Goal: Task Accomplishment & Management: Manage account settings

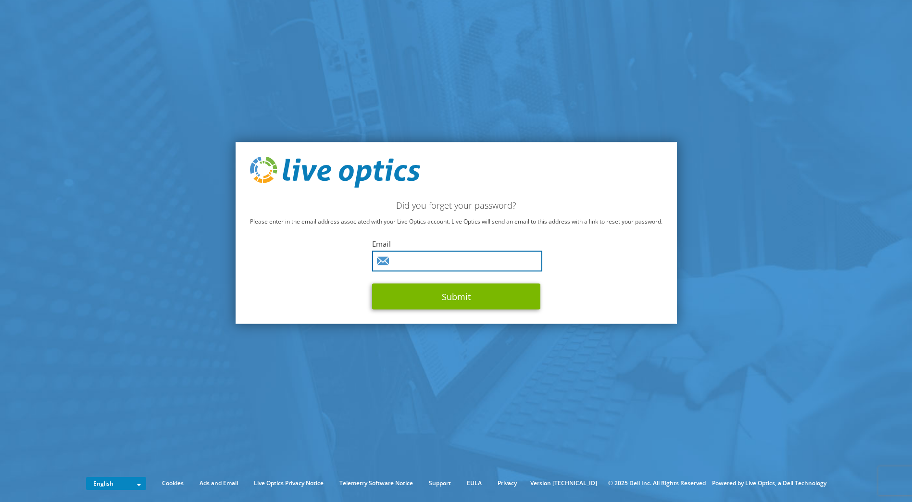
click at [449, 260] on input "text" at bounding box center [457, 261] width 170 height 21
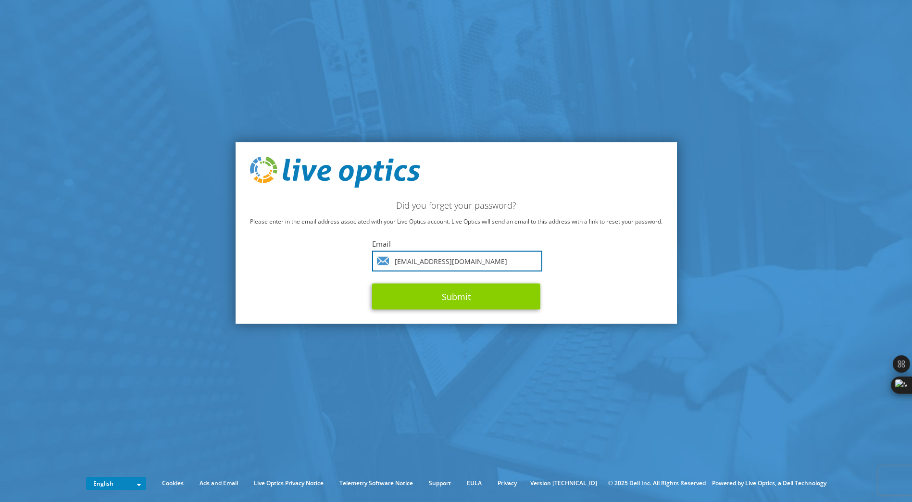
type input "[EMAIL_ADDRESS][DOMAIN_NAME]"
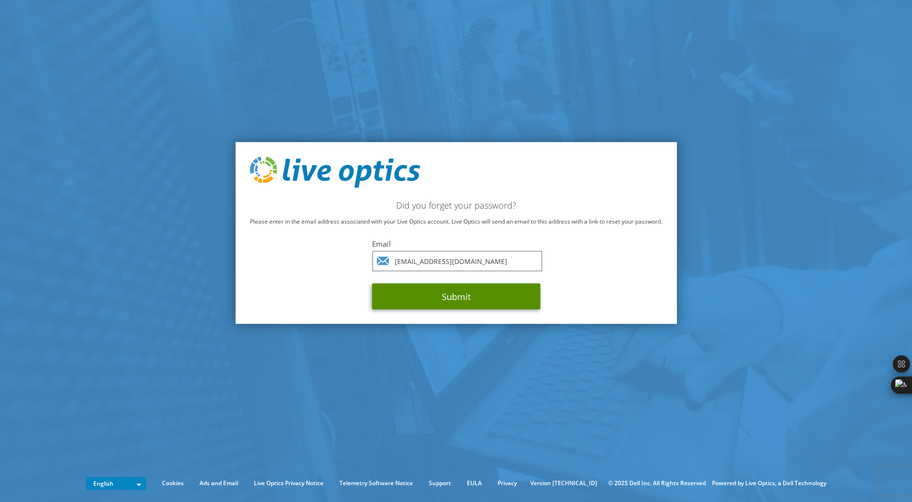
click at [501, 297] on button "Submit" at bounding box center [456, 297] width 168 height 26
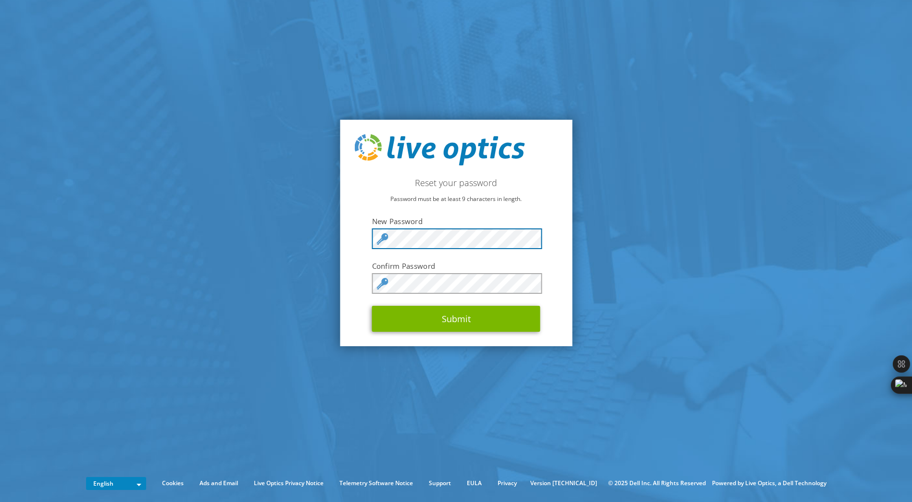
click at [302, 244] on section "Reset your password Password must be at least 9 characters in length. New Passw…" at bounding box center [456, 233] width 912 height 466
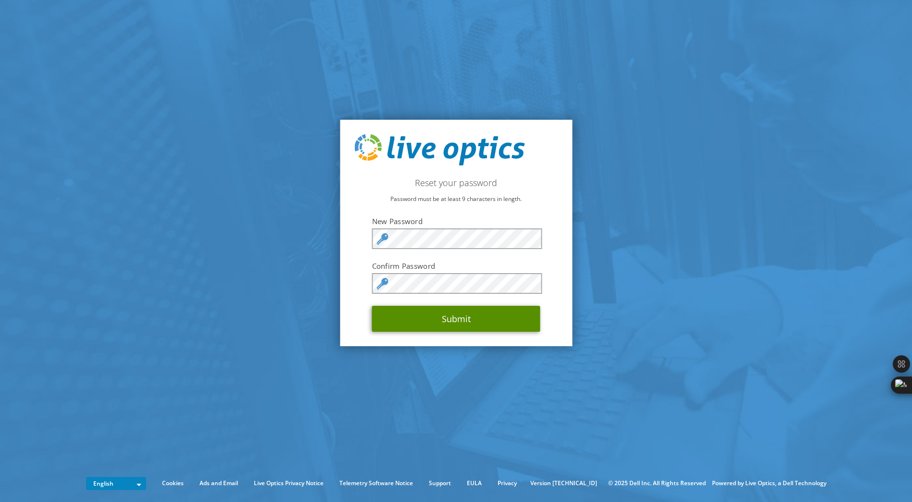
click at [441, 316] on button "Submit" at bounding box center [456, 319] width 168 height 26
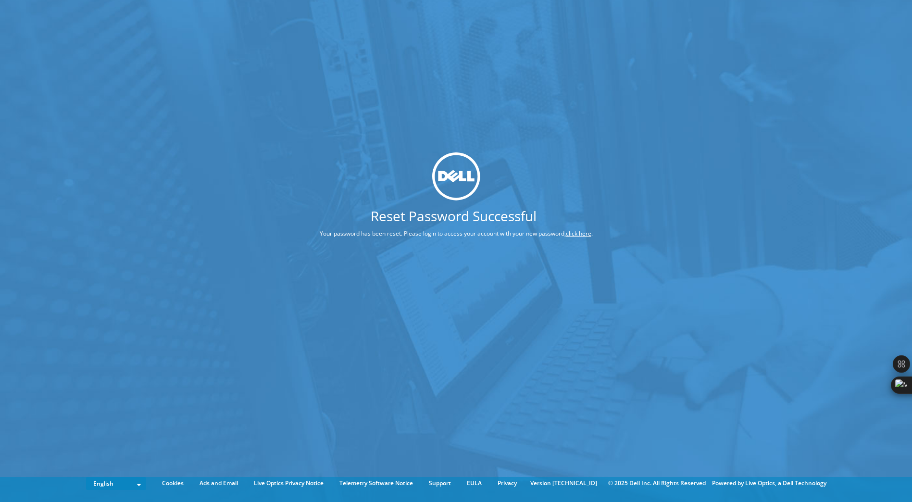
click at [577, 233] on link "click here" at bounding box center [578, 233] width 25 height 8
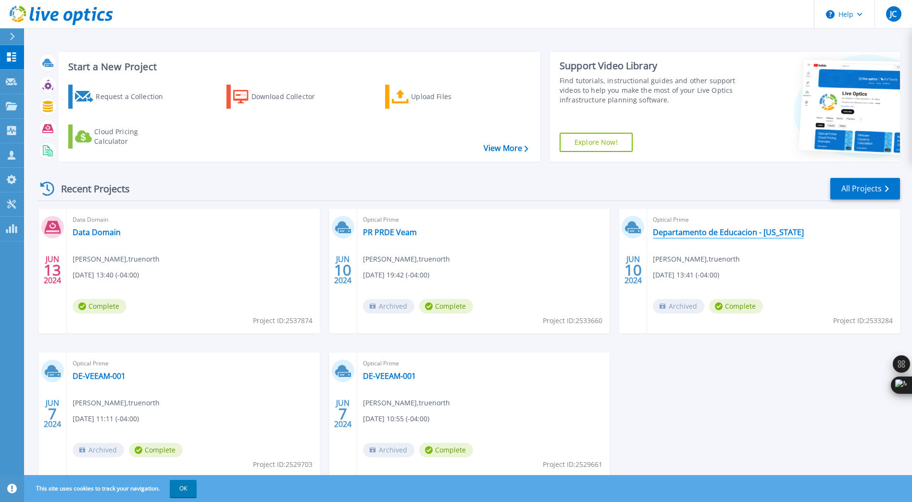
click at [729, 231] on link "Departamento de Educacion - [US_STATE]" at bounding box center [728, 232] width 151 height 10
